Goal: Navigation & Orientation: Find specific page/section

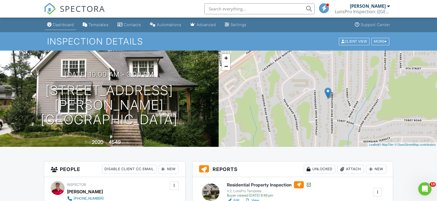
click at [65, 24] on div "Dashboard" at bounding box center [63, 24] width 21 height 5
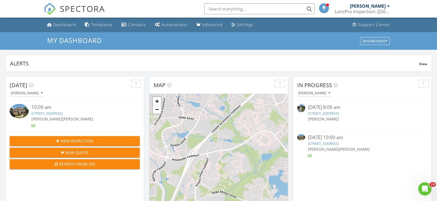
click at [20, 114] on img at bounding box center [19, 111] width 19 height 14
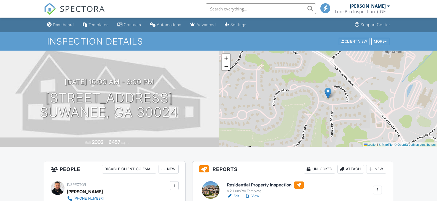
click at [210, 187] on div at bounding box center [211, 191] width 18 height 18
